Goal: Book appointment/travel/reservation

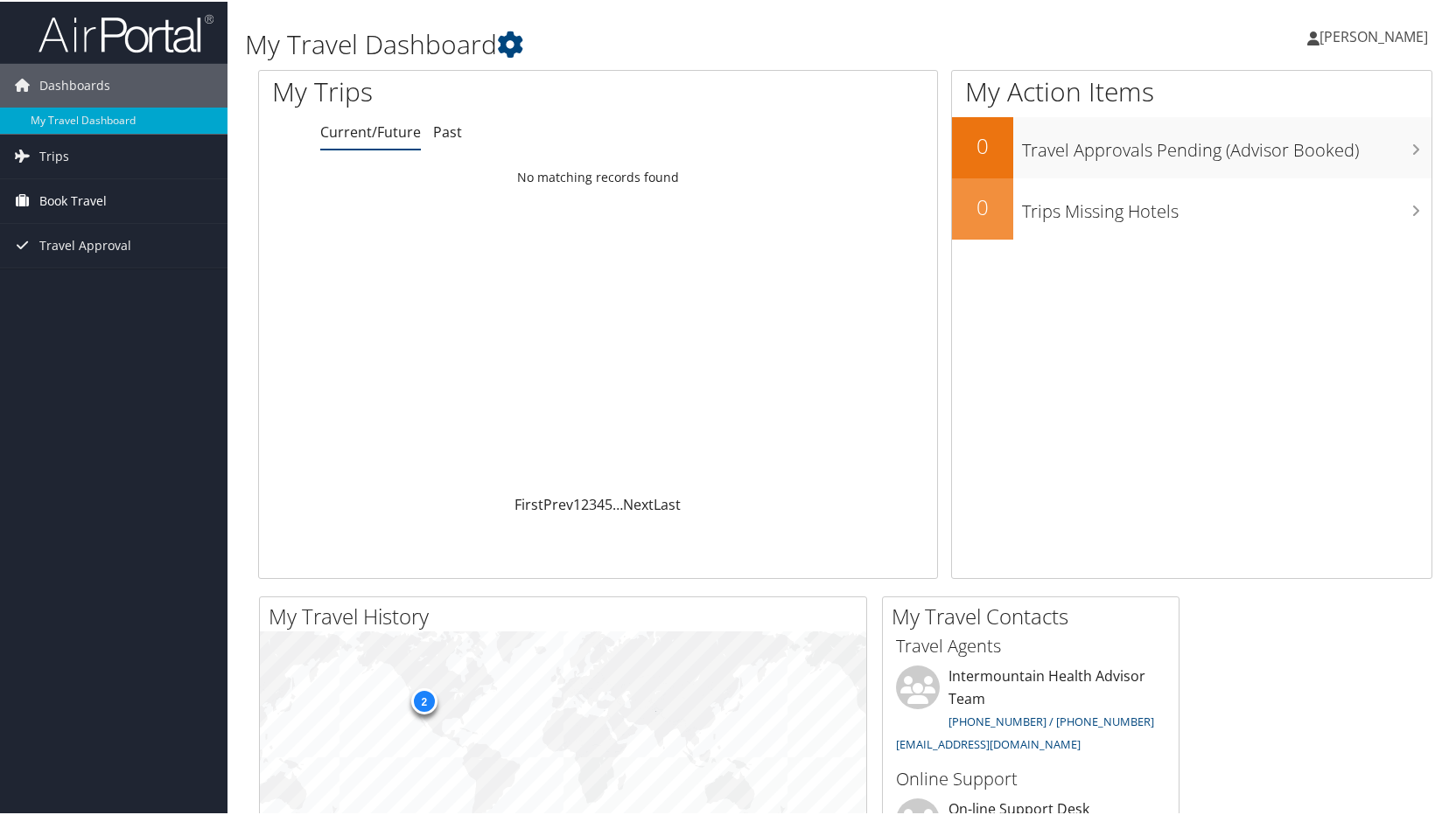
click at [97, 189] on span "Book Travel" at bounding box center [73, 199] width 68 height 44
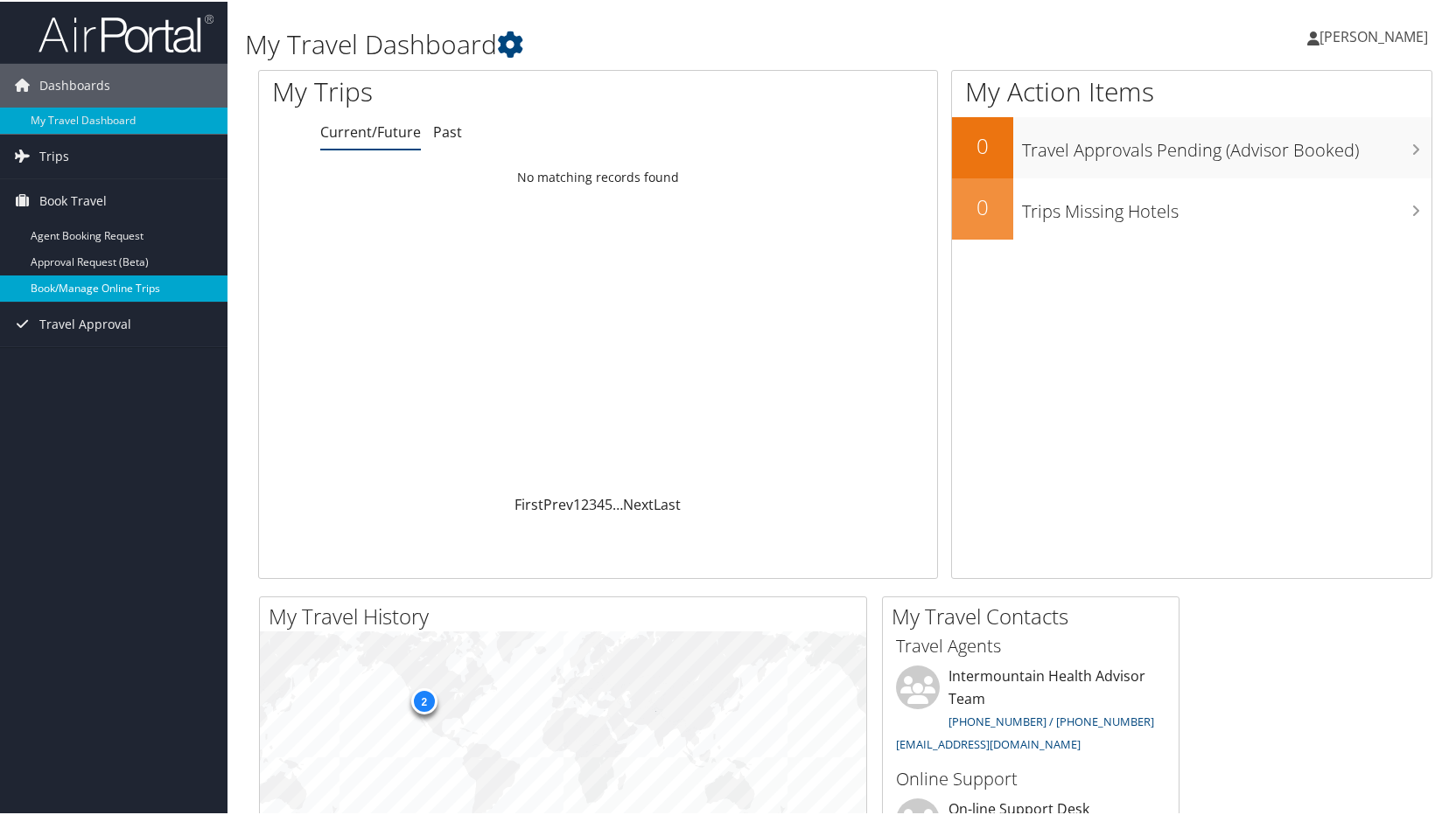
click at [97, 282] on link "Book/Manage Online Trips" at bounding box center [113, 286] width 228 height 27
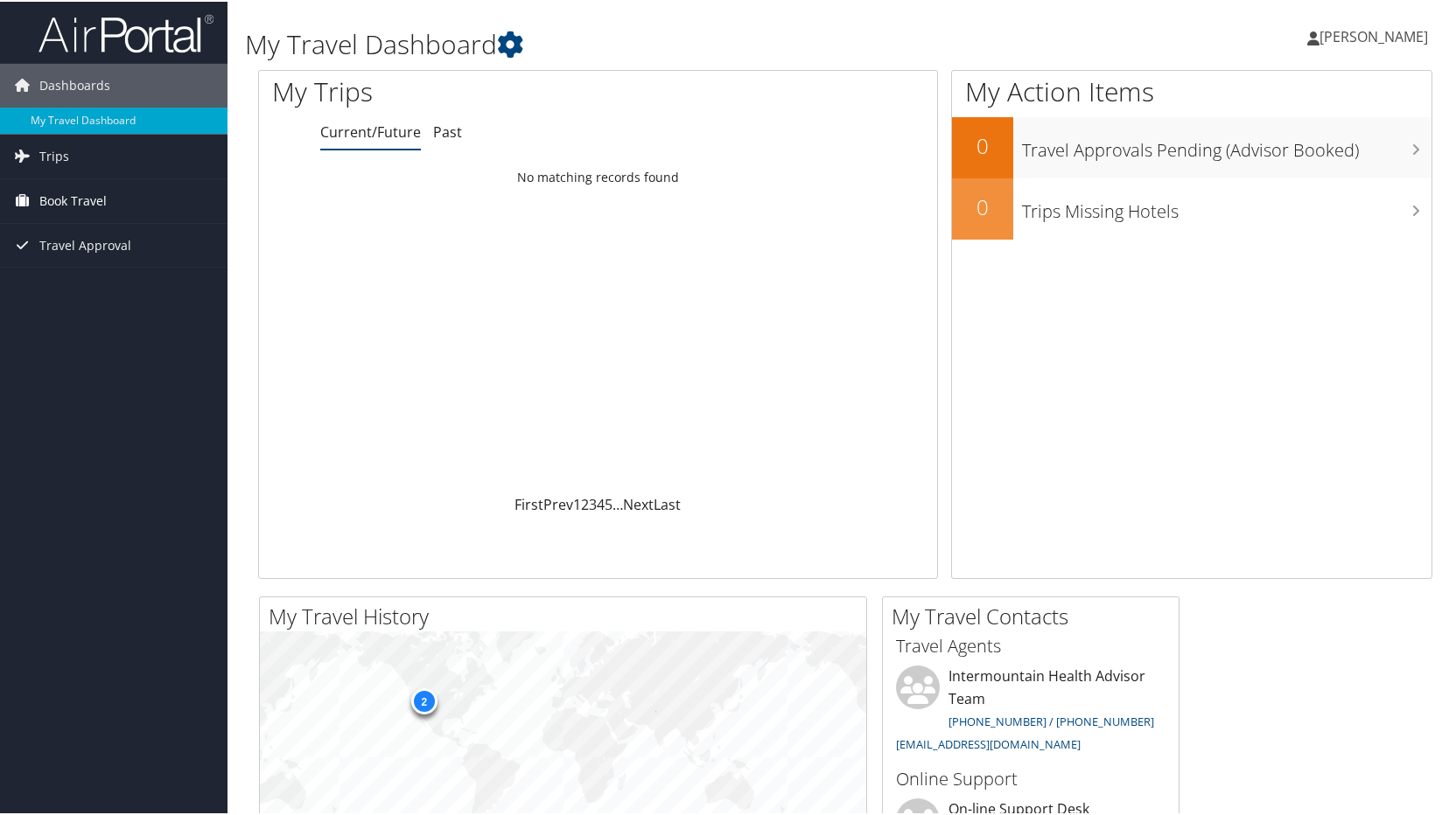
click at [86, 195] on span "Book Travel" at bounding box center [73, 199] width 68 height 44
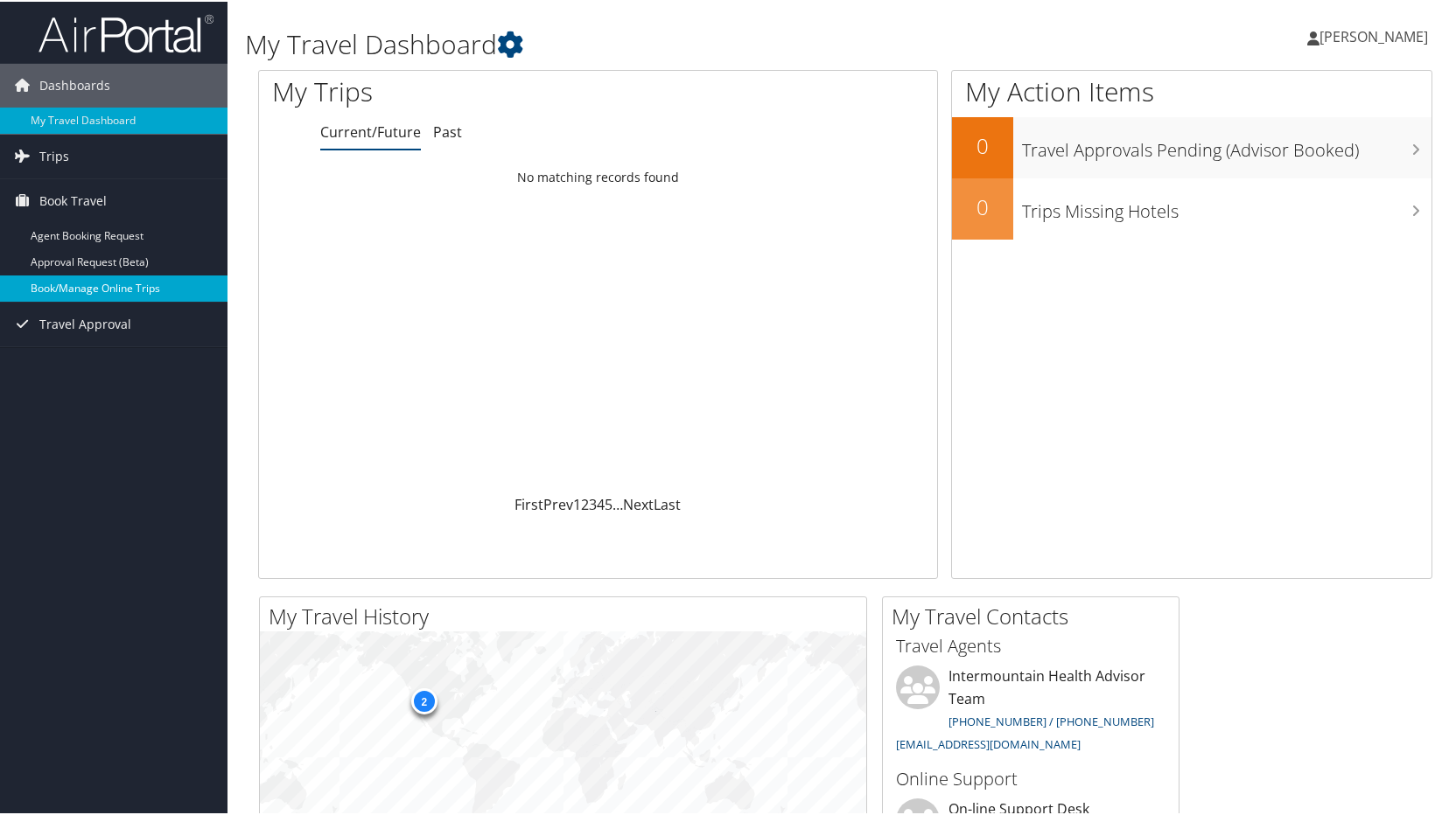
click at [81, 277] on link "Book/Manage Online Trips" at bounding box center [113, 286] width 228 height 27
